Goal: Navigation & Orientation: Find specific page/section

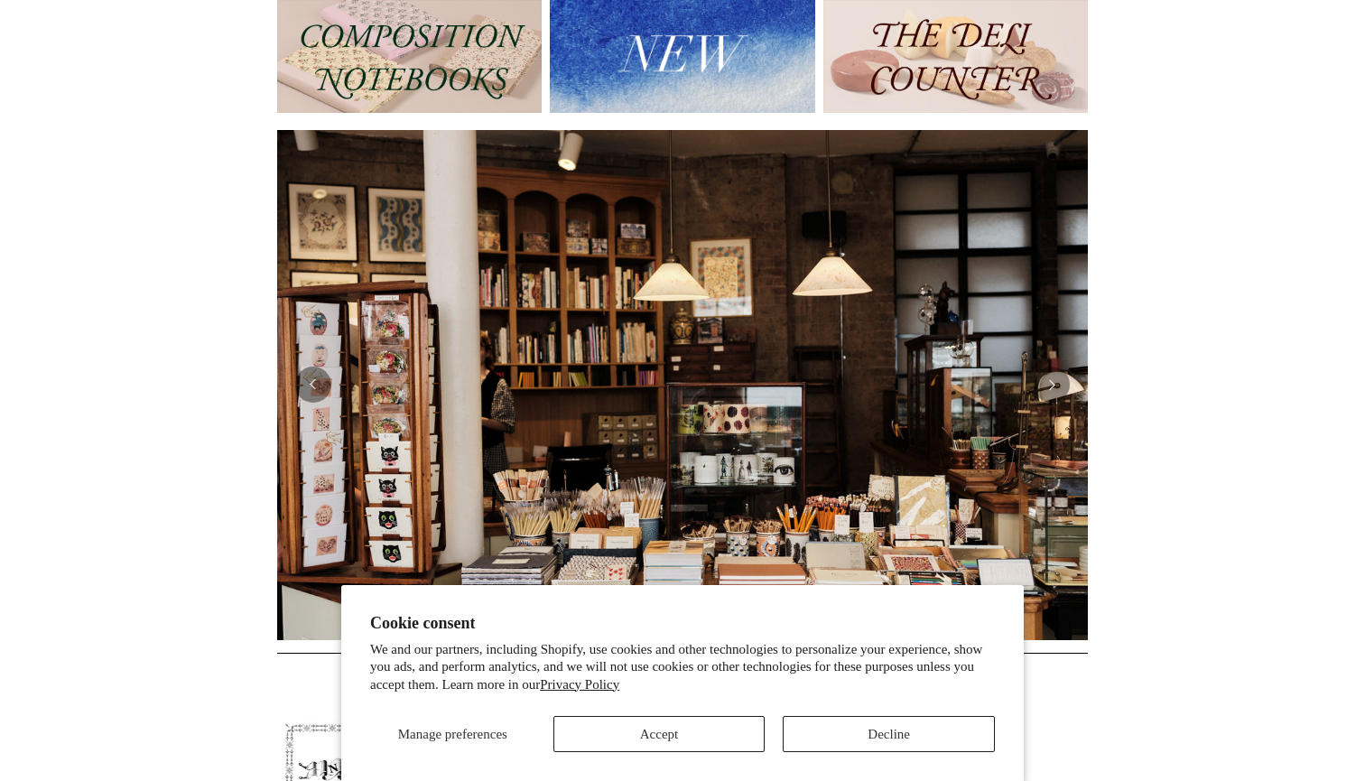
scroll to position [231, 0]
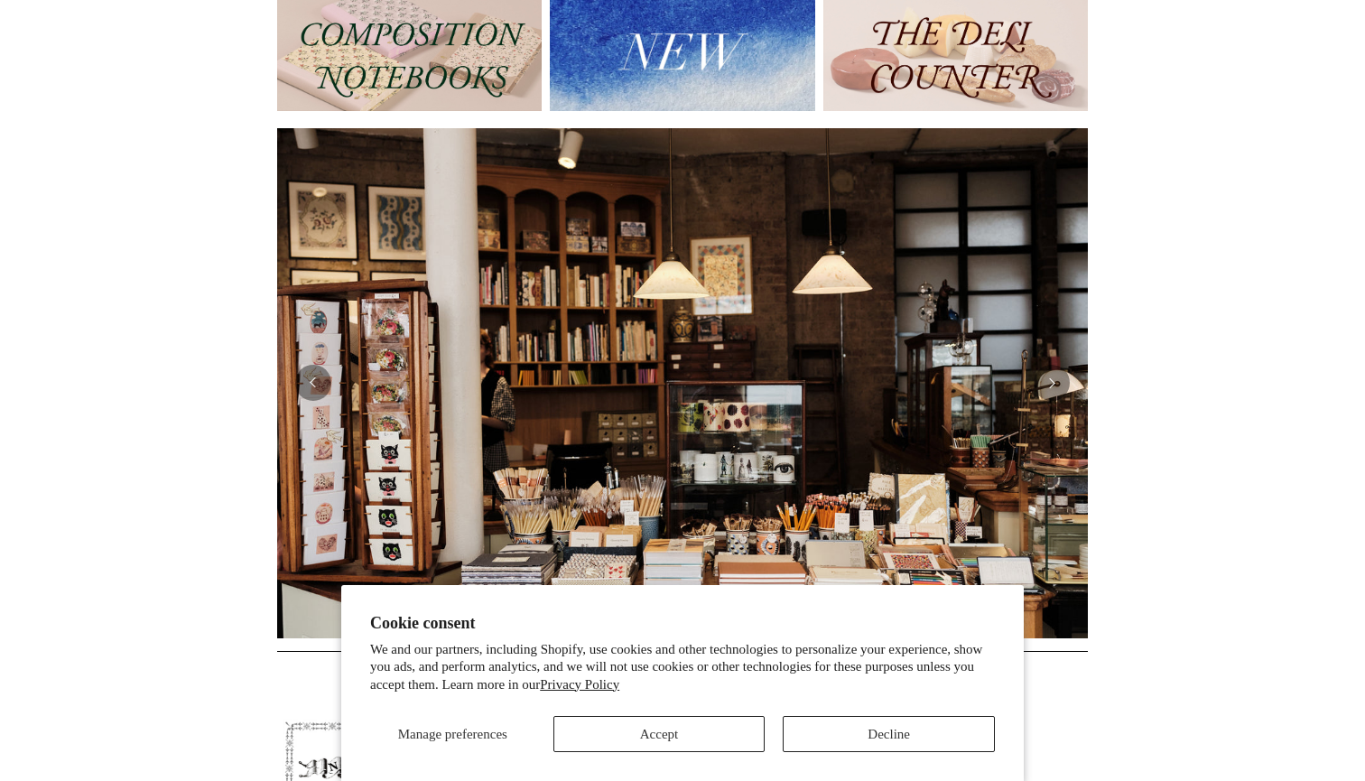
click at [718, 745] on button "Accept" at bounding box center [659, 734] width 212 height 36
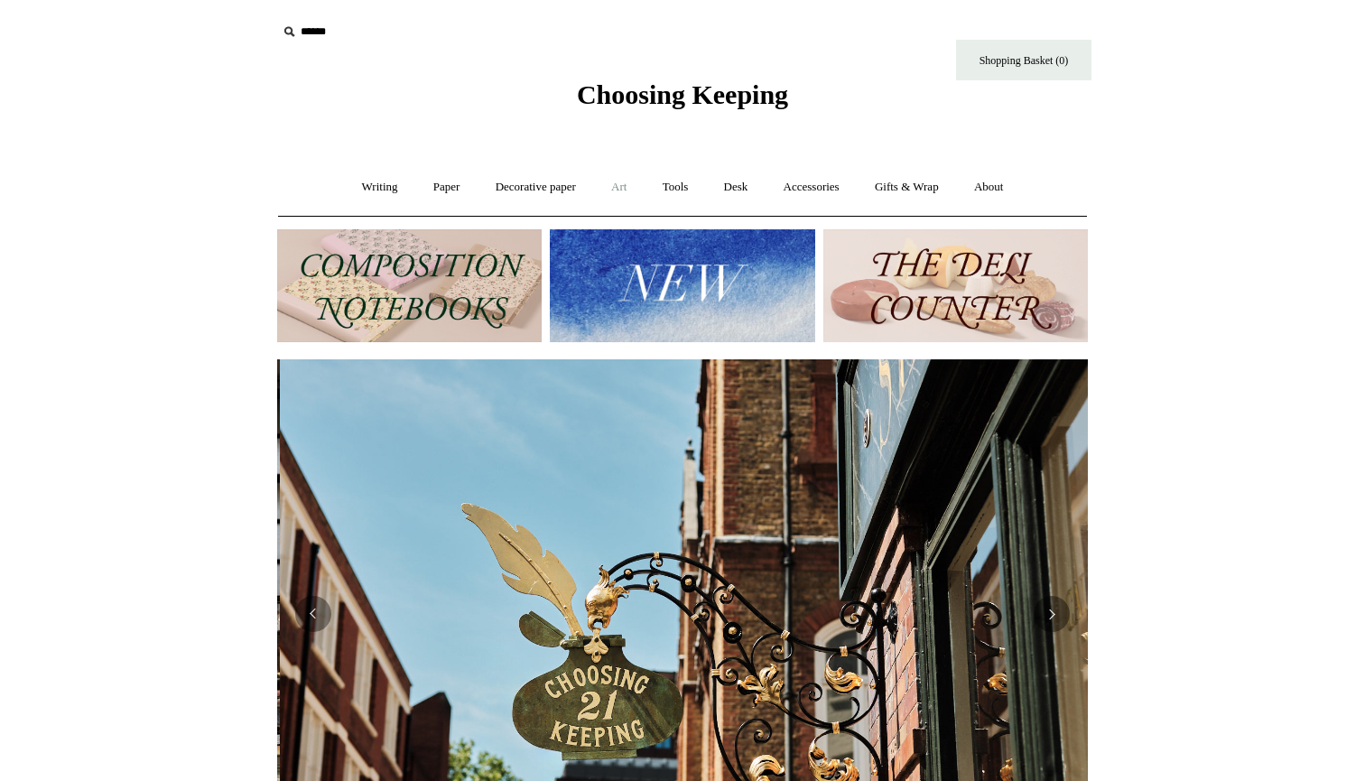
scroll to position [0, 810]
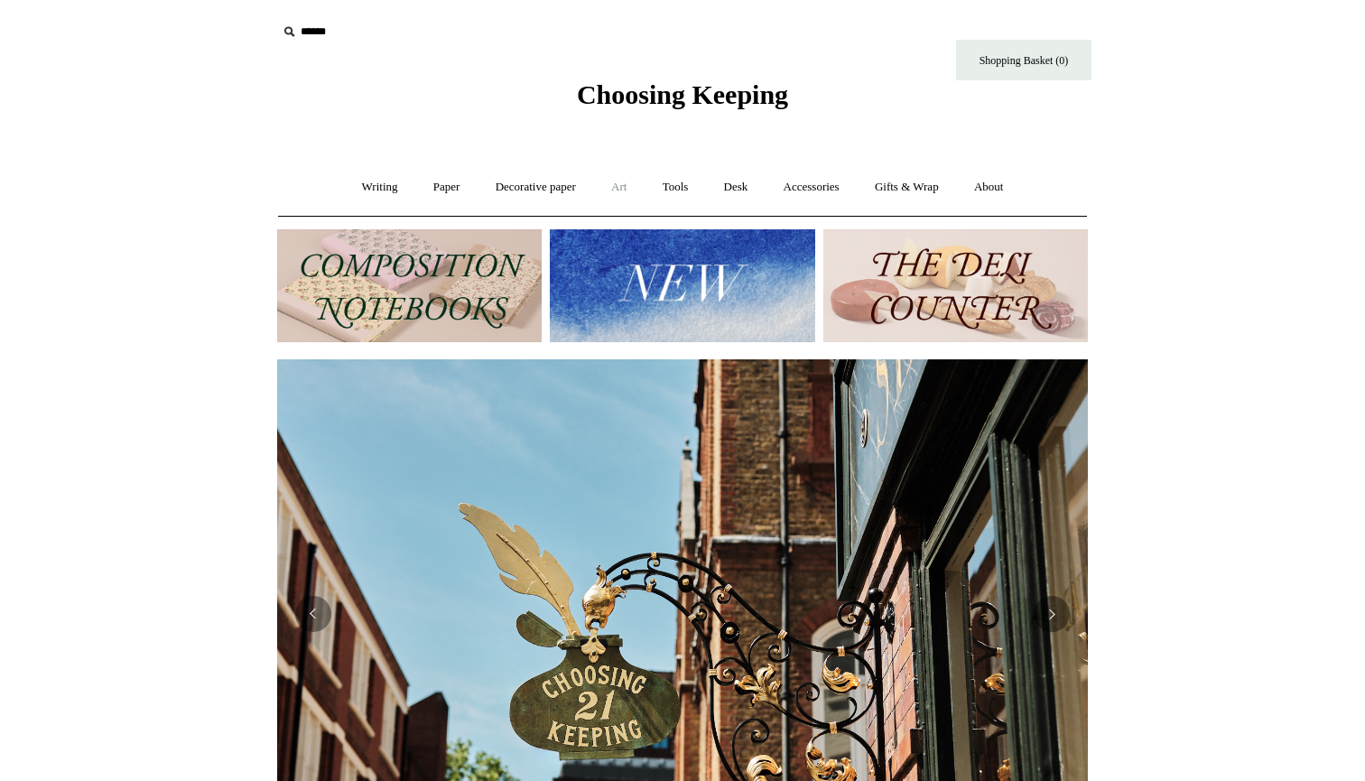
click at [616, 190] on link "Art +" at bounding box center [619, 187] width 48 height 48
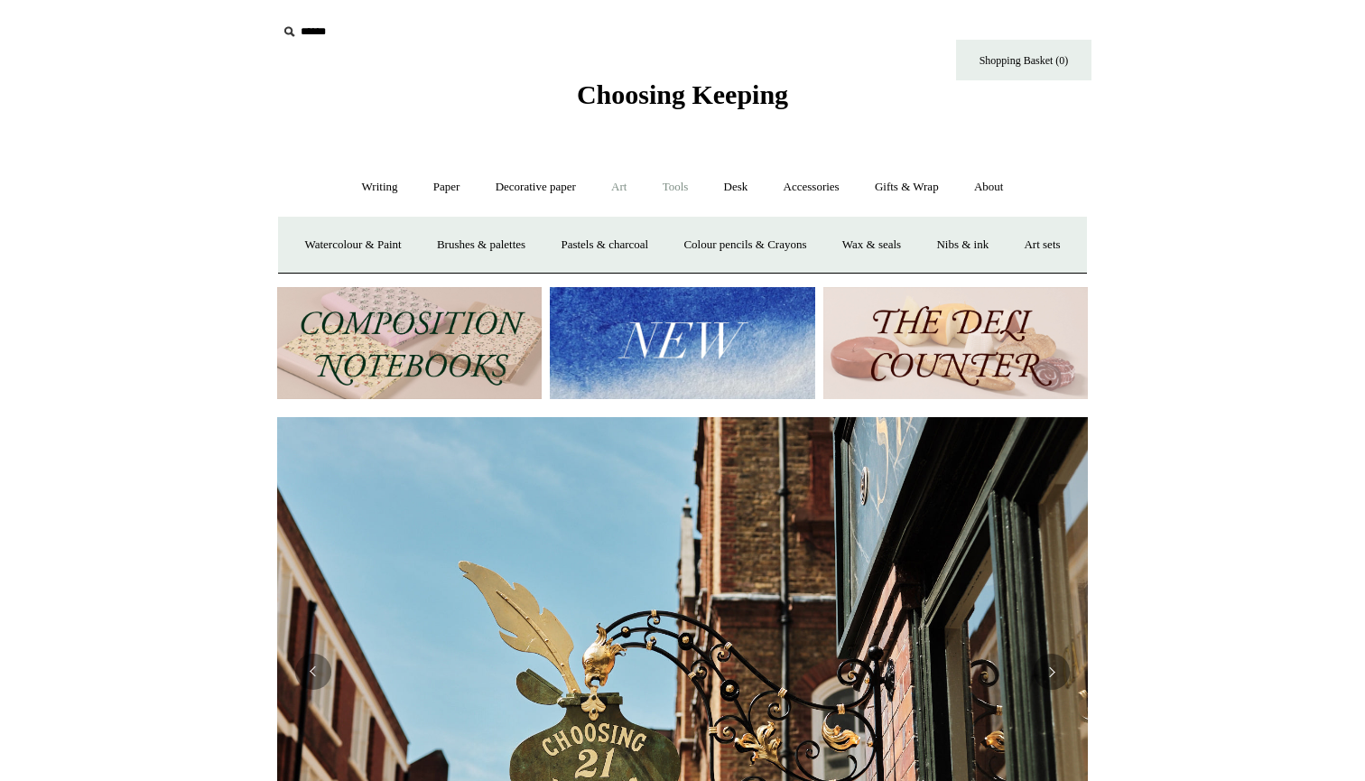
click at [669, 185] on link "Tools +" at bounding box center [675, 187] width 59 height 48
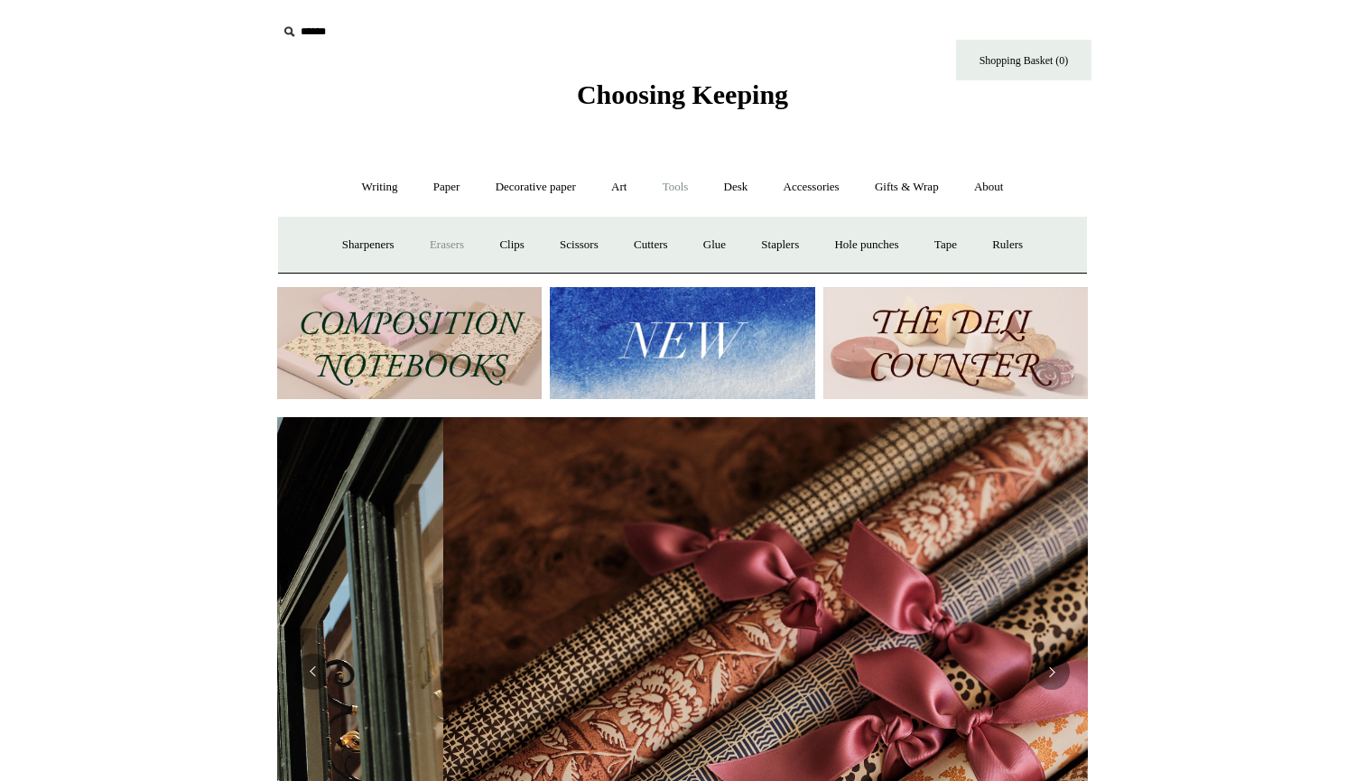
scroll to position [0, 1621]
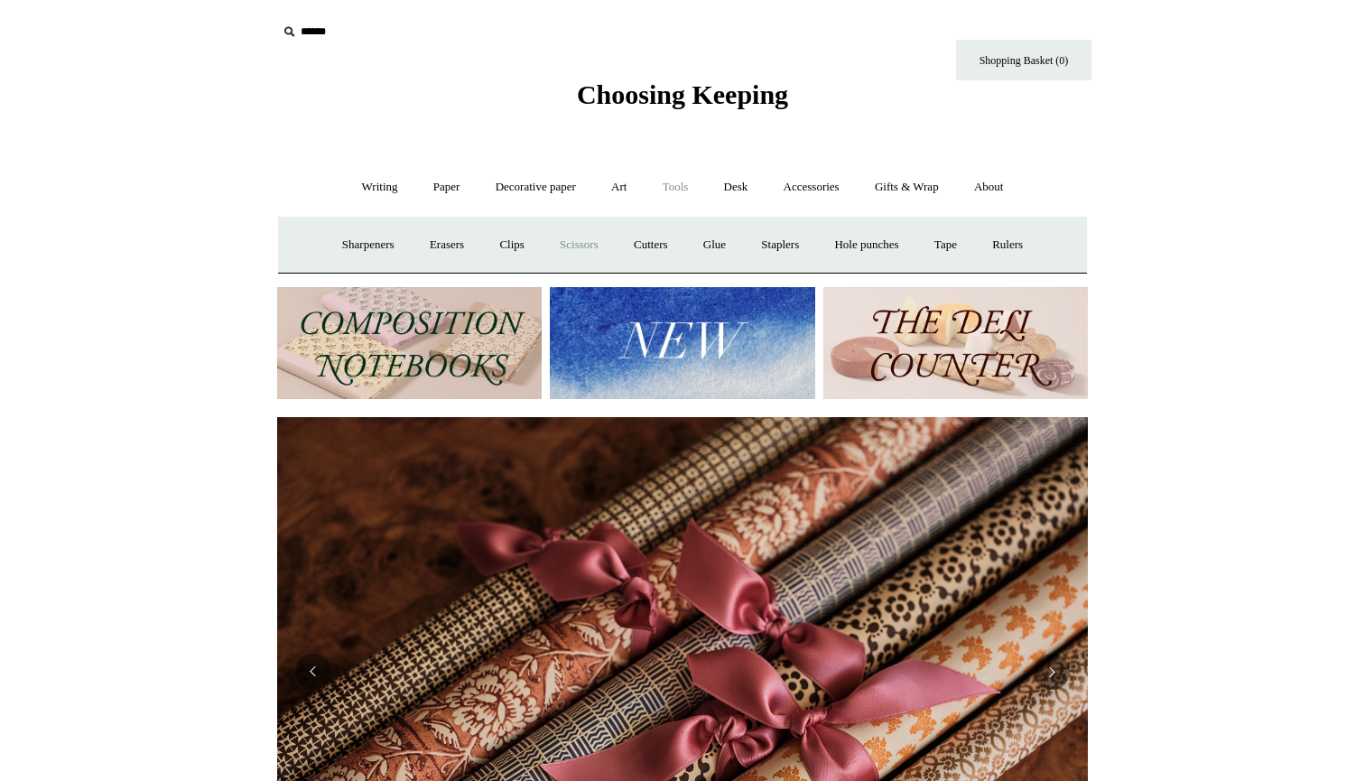
click at [575, 244] on link "Scissors" at bounding box center [578, 245] width 71 height 48
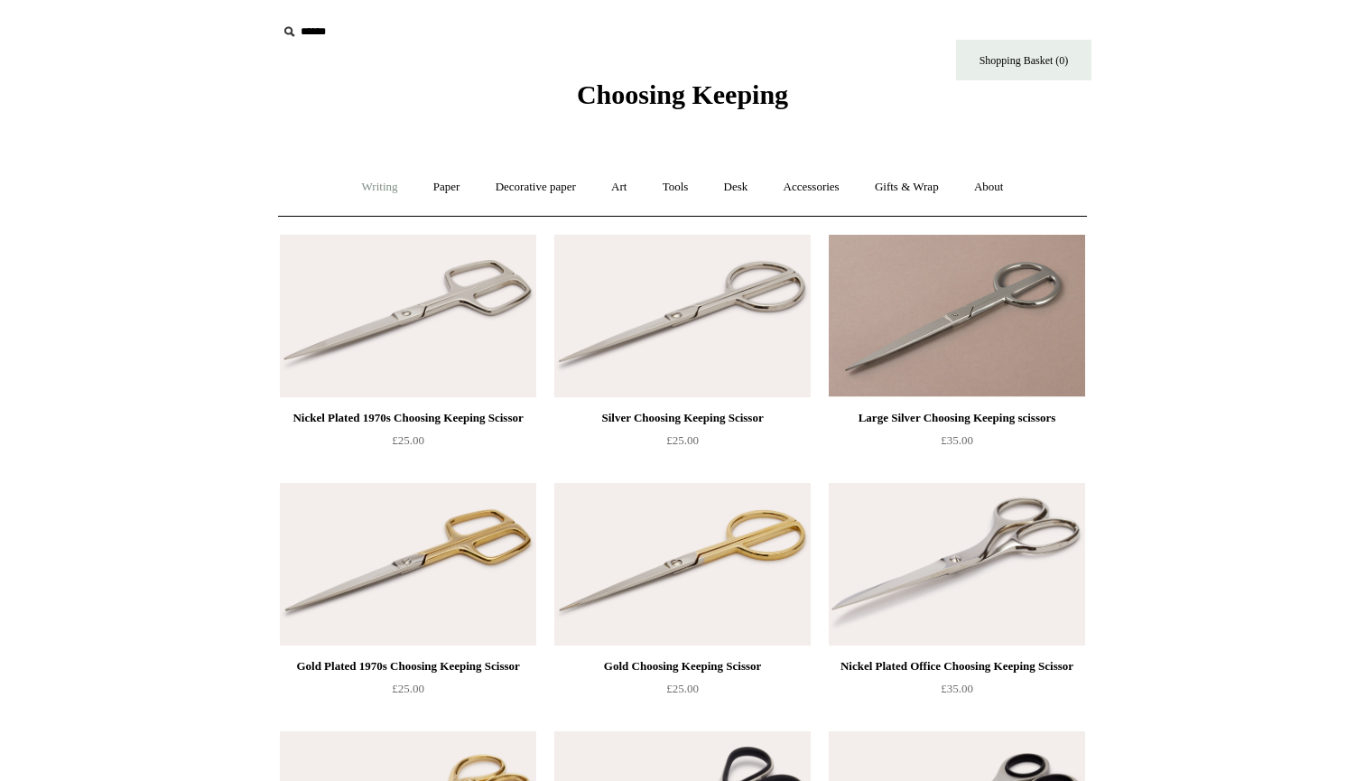
click at [372, 188] on link "Writing +" at bounding box center [380, 187] width 69 height 48
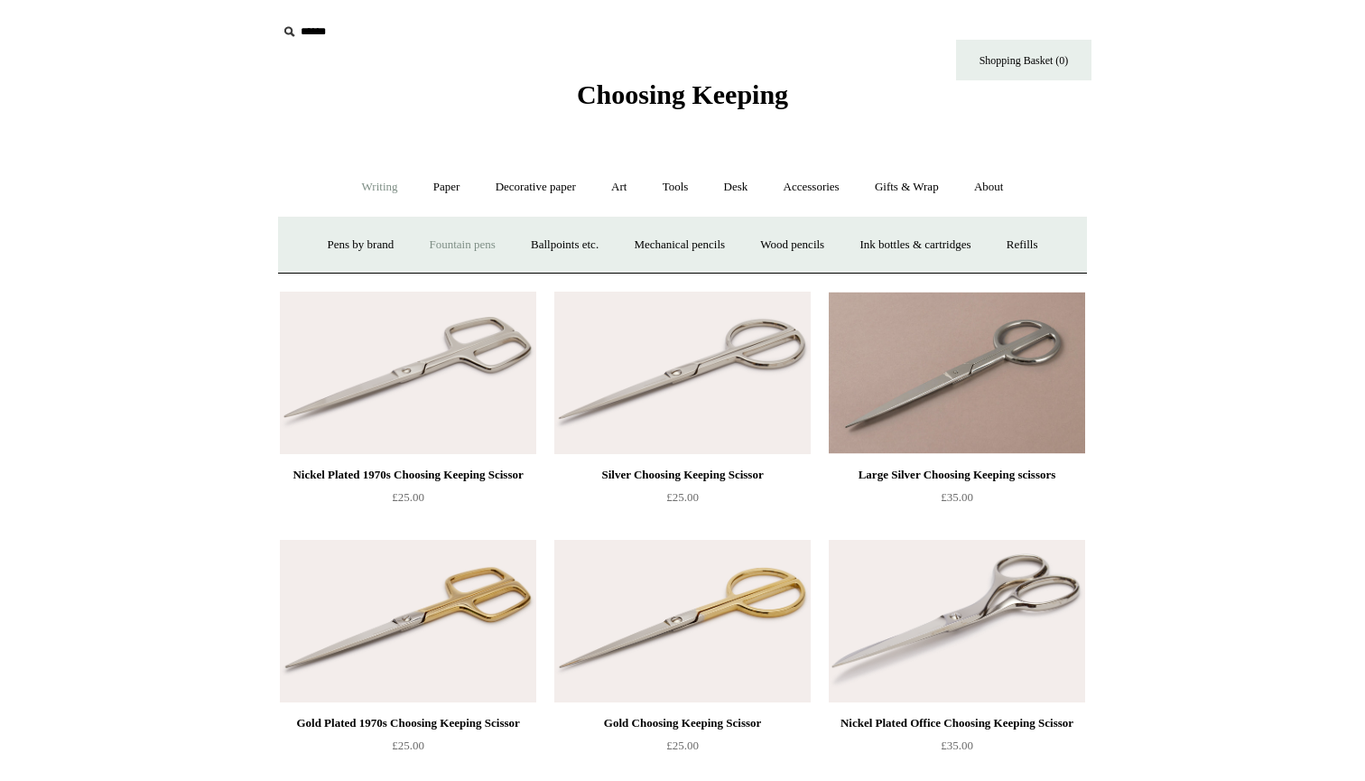
click at [447, 243] on link "Fountain pens +" at bounding box center [461, 245] width 98 height 48
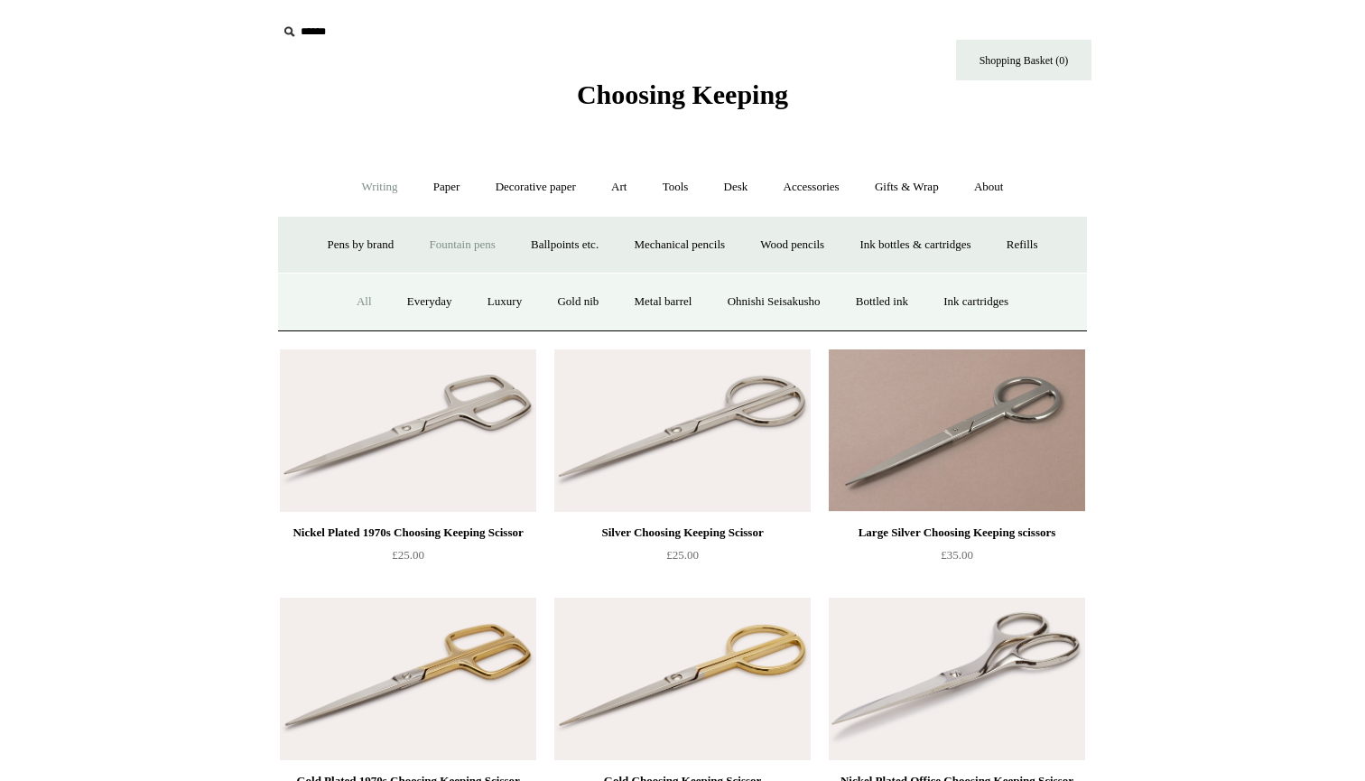
click at [340, 309] on link "All" at bounding box center [364, 302] width 48 height 48
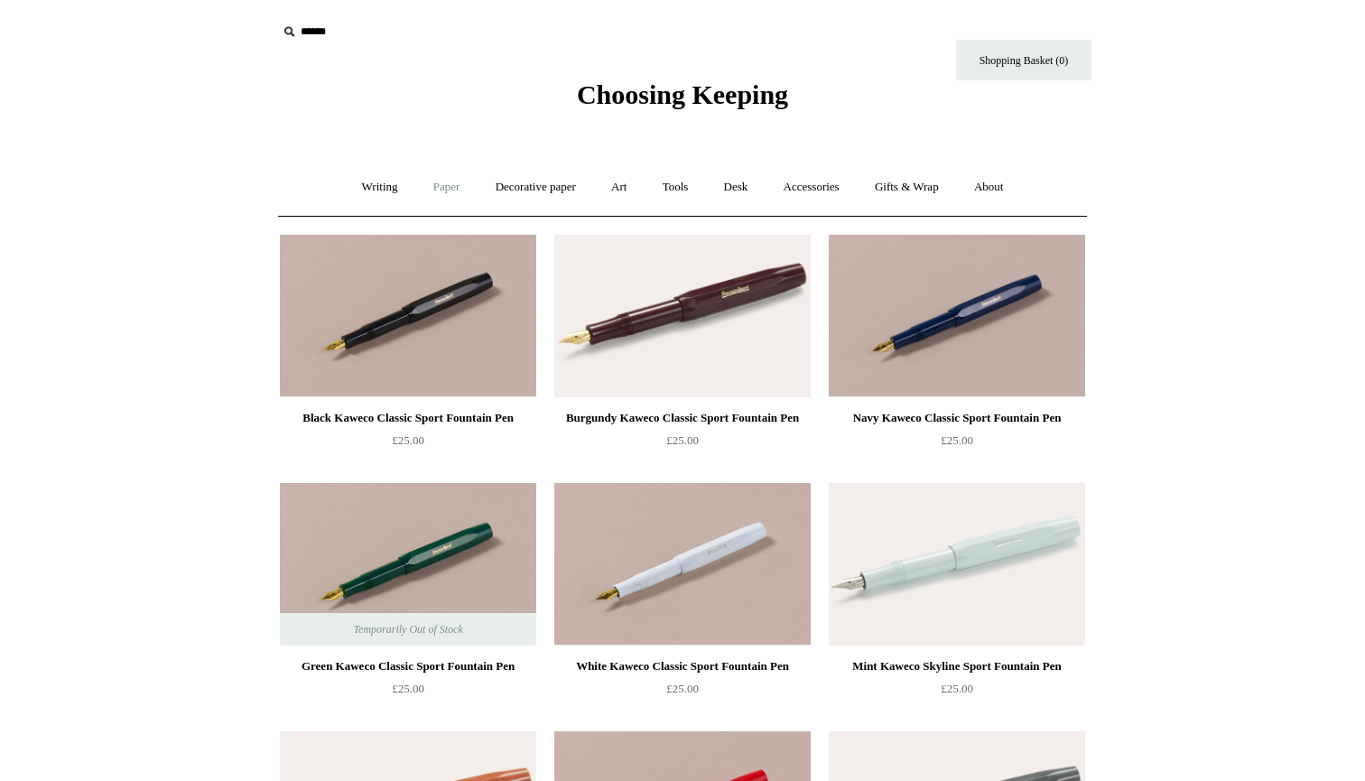
click at [442, 188] on link "Paper +" at bounding box center [447, 187] width 60 height 48
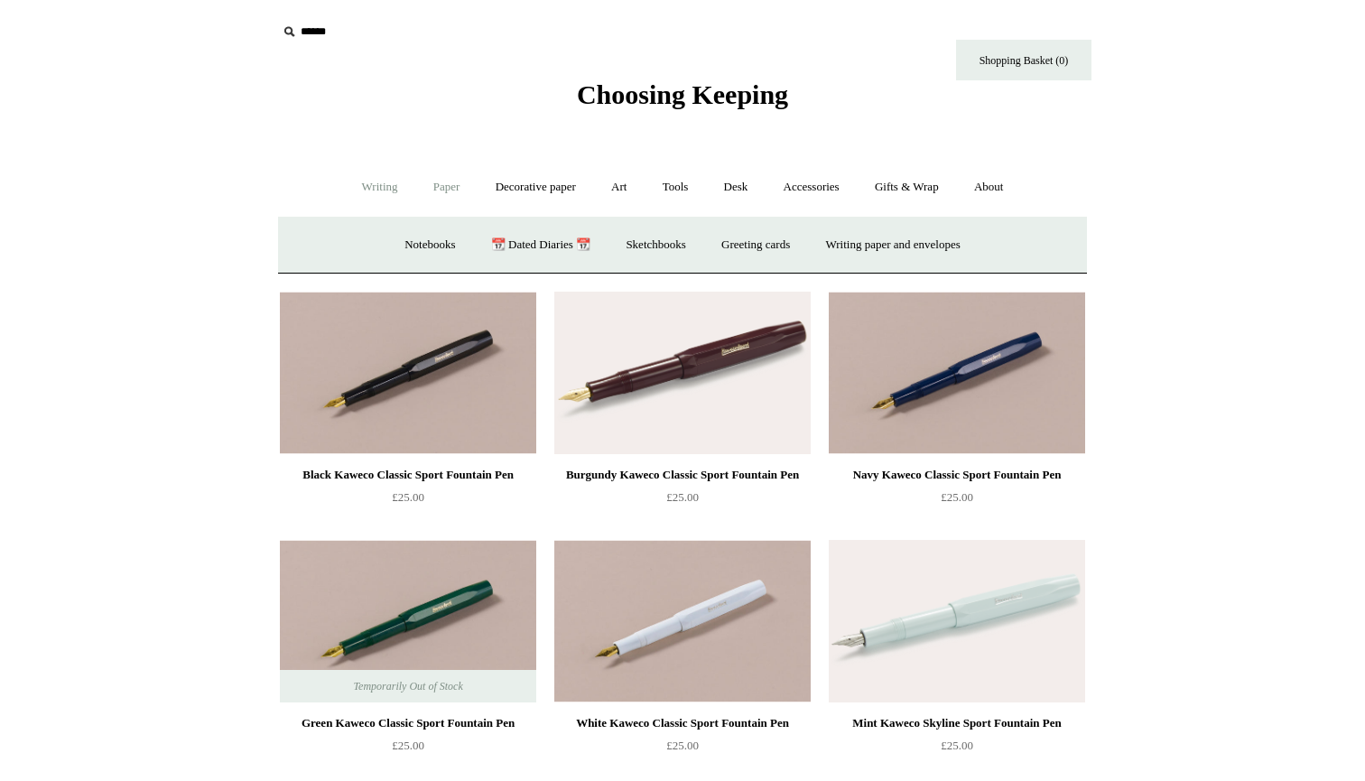
click at [357, 194] on link "Writing +" at bounding box center [380, 187] width 69 height 48
click at [441, 236] on link "Fountain pens +" at bounding box center [461, 245] width 98 height 48
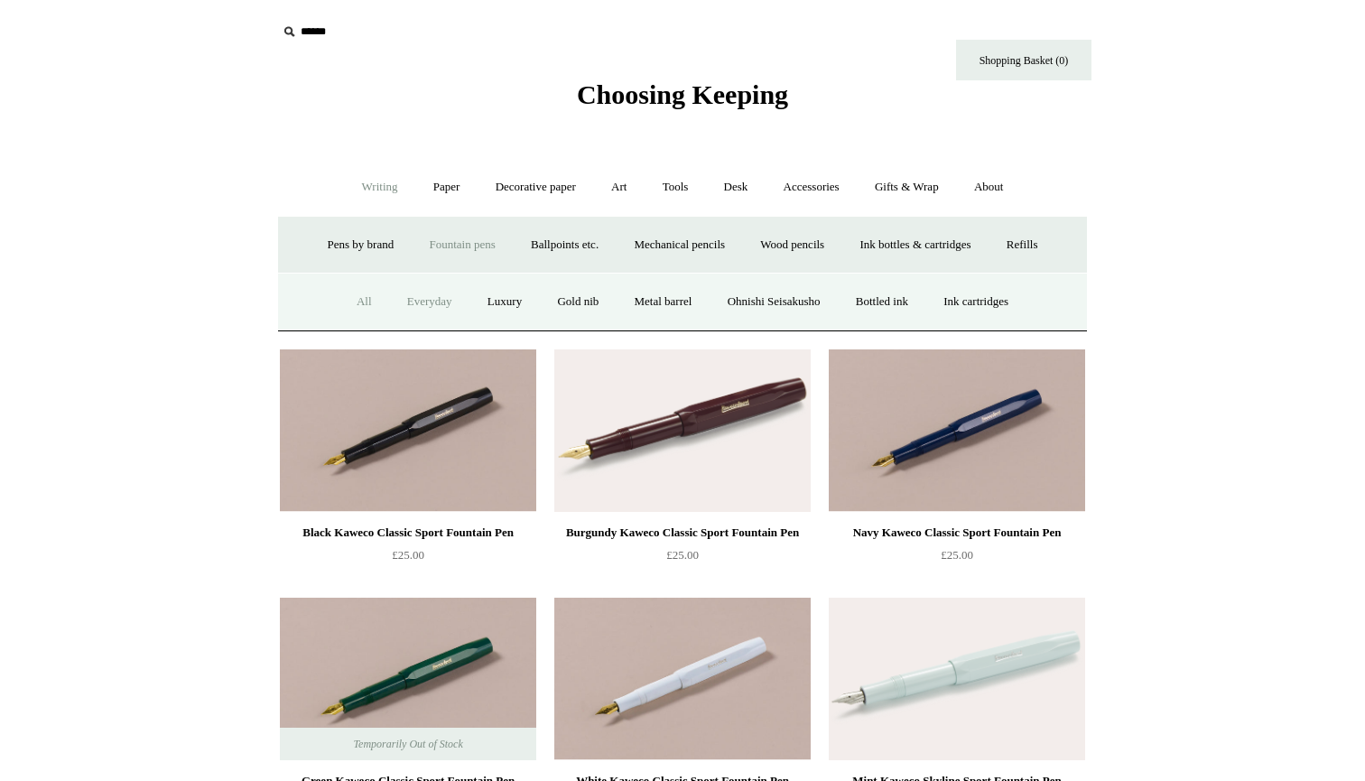
click at [409, 299] on link "Everyday" at bounding box center [430, 302] width 78 height 48
